Goal: Communication & Community: Share content

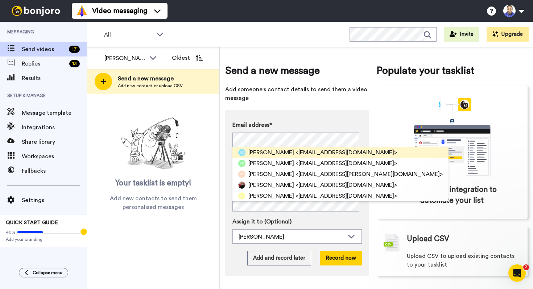
click at [259, 151] on span "[PERSON_NAME]" at bounding box center [271, 152] width 46 height 9
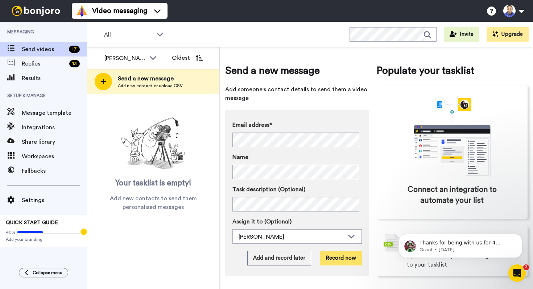
click at [347, 259] on button "Record now" at bounding box center [341, 258] width 42 height 15
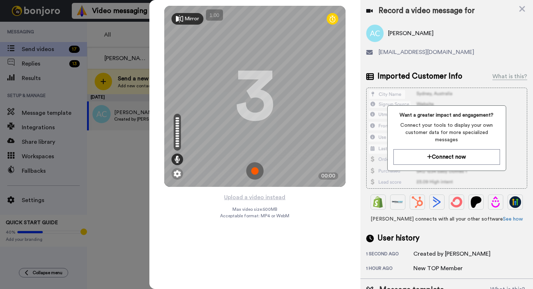
click at [255, 170] on img at bounding box center [254, 171] width 17 height 17
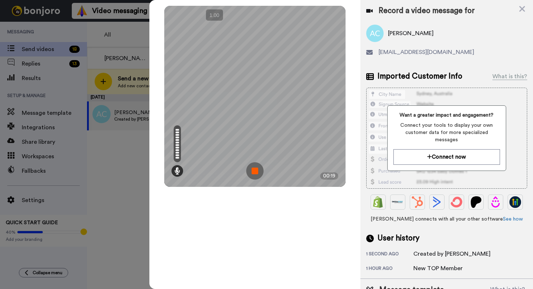
click at [255, 171] on img at bounding box center [254, 171] width 17 height 17
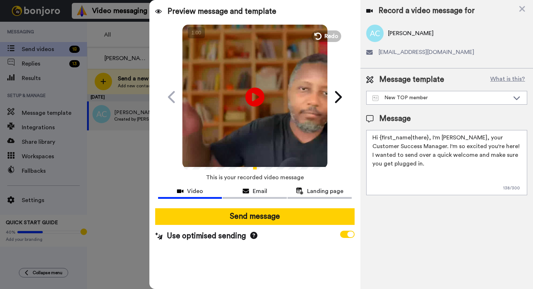
click at [259, 98] on icon at bounding box center [254, 96] width 19 height 19
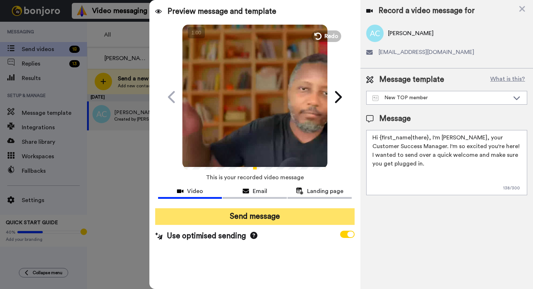
click at [262, 215] on button "Send message" at bounding box center [255, 217] width 200 height 17
